Goal: Task Accomplishment & Management: Complete application form

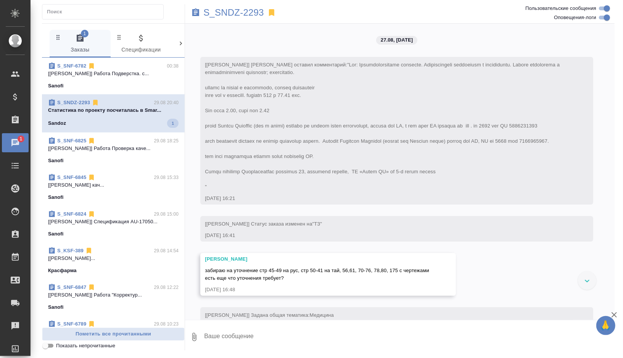
scroll to position [13693, 0]
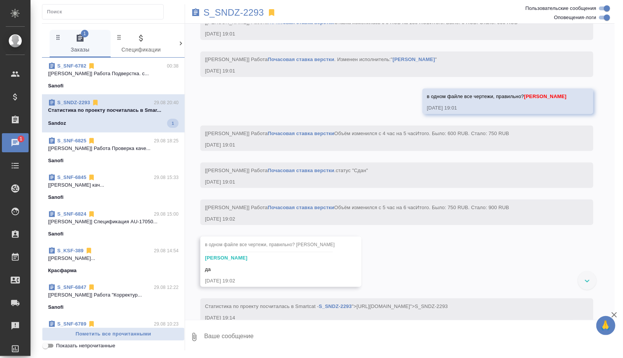
click at [132, 80] on span "S_SNF-6782 00:38 [[PERSON_NAME]] Работа Подверстка. с... Sanofi" at bounding box center [113, 75] width 131 height 27
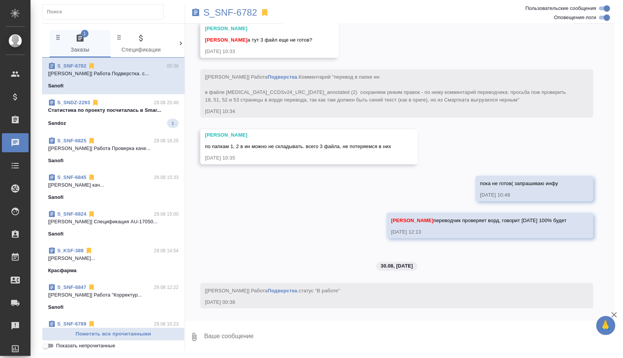
scroll to position [6822, 0]
click at [245, 12] on p "S_SNF-6782" at bounding box center [230, 13] width 54 height 8
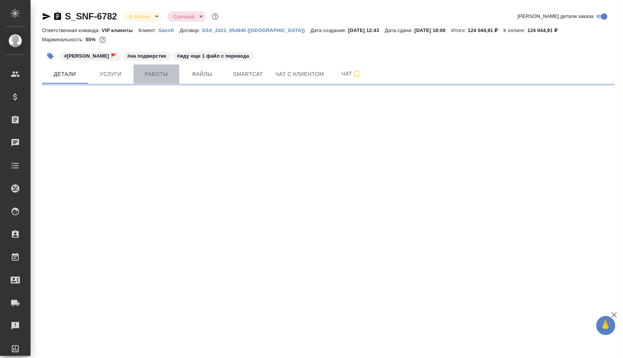
click at [166, 73] on span "Работы" at bounding box center [156, 74] width 37 height 10
select select "RU"
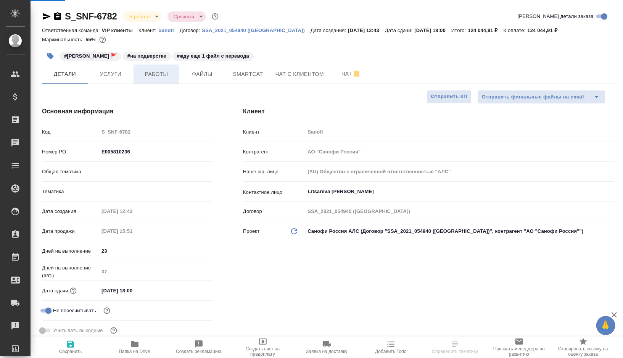
type input "[PERSON_NAME]"
type input "Комаров Роман"
type textarea "x"
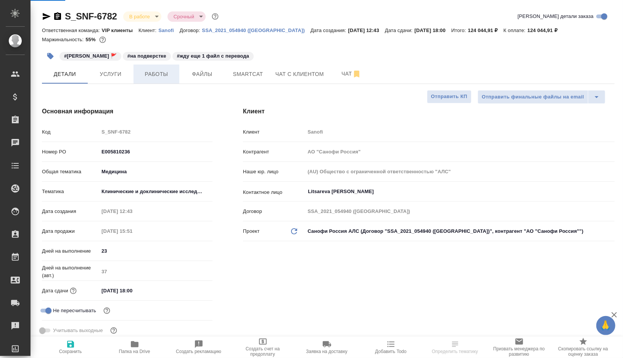
type input "VIP клиенты"
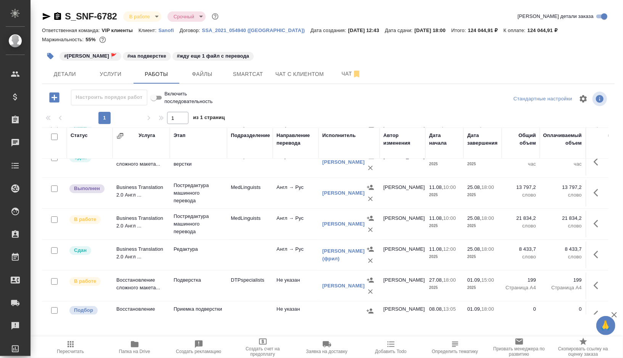
scroll to position [86, 0]
